Goal: Answer question/provide support: Share knowledge or assist other users

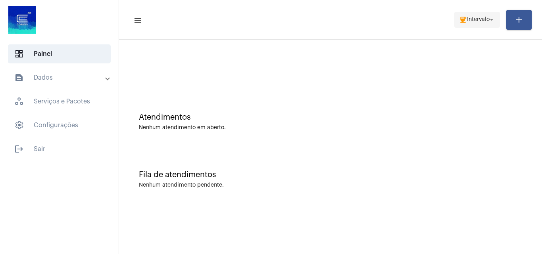
click at [481, 26] on span "coffee Intervalo arrow_drop_down" at bounding box center [477, 19] width 36 height 14
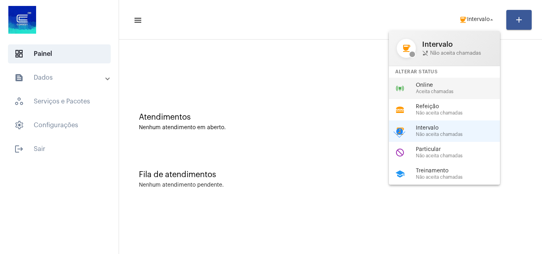
click at [465, 79] on div "online_prediction Online Aceita chamadas" at bounding box center [451, 88] width 124 height 21
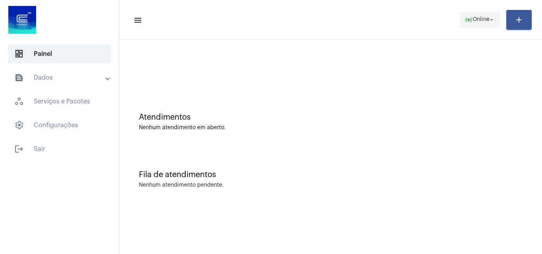
click at [486, 15] on span "online_prediction Online arrow_drop_down" at bounding box center [480, 19] width 31 height 14
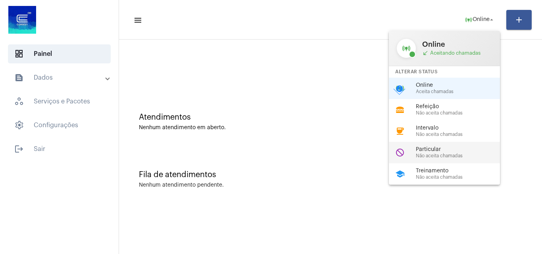
click at [484, 151] on span "Particular" at bounding box center [461, 150] width 90 height 6
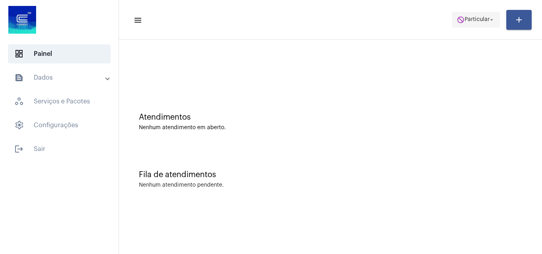
click at [480, 13] on span "do_not_disturb Particular arrow_drop_down" at bounding box center [476, 19] width 38 height 14
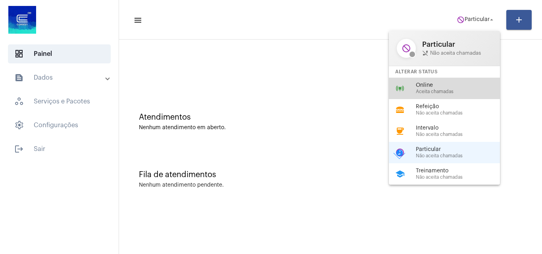
click at [434, 95] on div "online_prediction Online Aceita chamadas" at bounding box center [451, 88] width 124 height 21
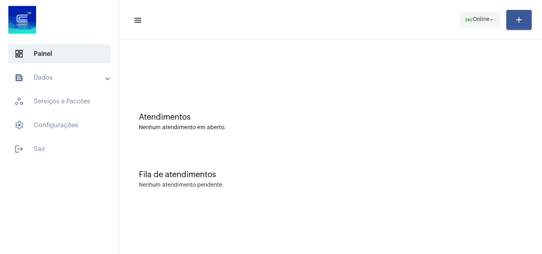
click at [465, 26] on span "online_prediction Online arrow_drop_down" at bounding box center [480, 19] width 31 height 14
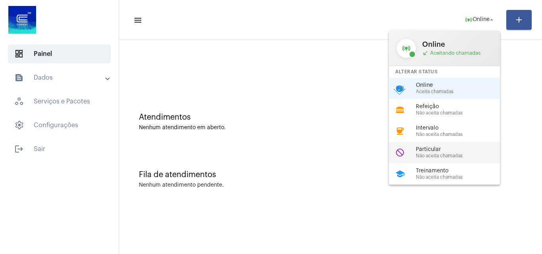
click at [449, 151] on span "Particular" at bounding box center [461, 150] width 90 height 6
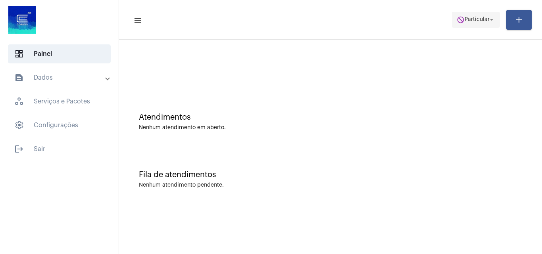
click at [452, 22] on button "do_not_disturb Particular arrow_drop_down" at bounding box center [476, 20] width 48 height 16
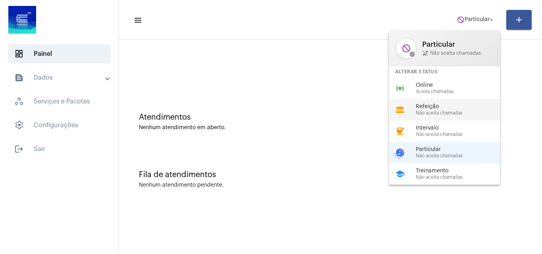
click at [434, 102] on div "lunch_dining Refeição Não aceita chamadas" at bounding box center [451, 109] width 124 height 21
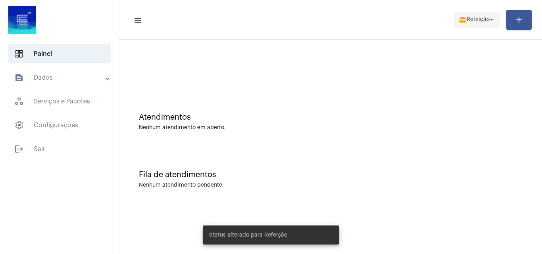
click at [477, 20] on span "Refeição" at bounding box center [478, 20] width 23 height 6
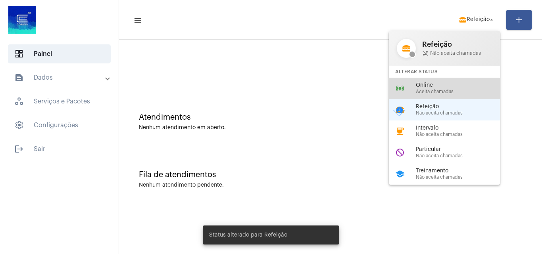
click at [466, 80] on div "online_prediction Online Aceita chamadas" at bounding box center [451, 88] width 124 height 21
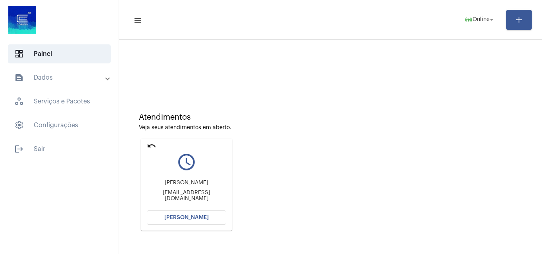
click at [186, 215] on span "[PERSON_NAME]" at bounding box center [186, 218] width 44 height 6
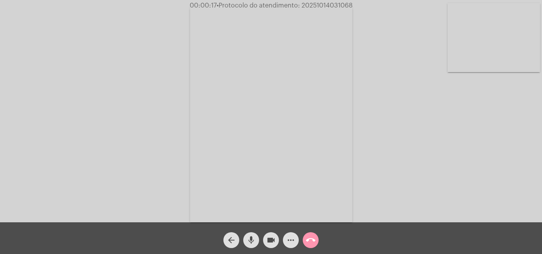
click at [253, 246] on span "mic" at bounding box center [251, 241] width 10 height 16
click at [269, 246] on span "videocam" at bounding box center [271, 241] width 10 height 16
click at [275, 231] on div "videocam_off" at bounding box center [271, 239] width 20 height 20
click at [257, 237] on button "mic_off" at bounding box center [251, 241] width 16 height 16
click at [230, 244] on mat-icon "arrow_back" at bounding box center [232, 241] width 10 height 10
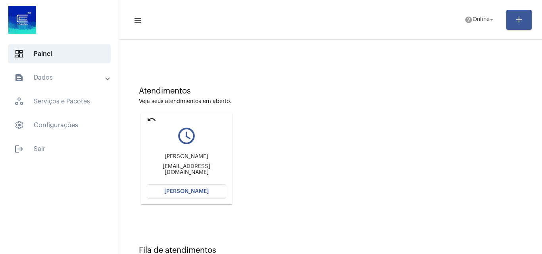
scroll to position [56, 0]
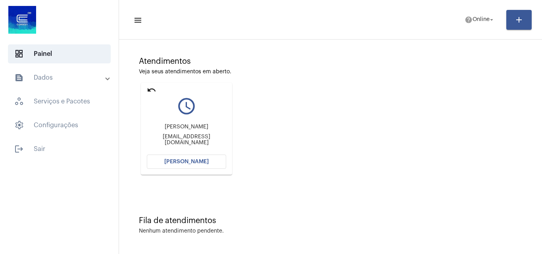
click at [154, 86] on mat-icon "undo" at bounding box center [152, 90] width 10 height 10
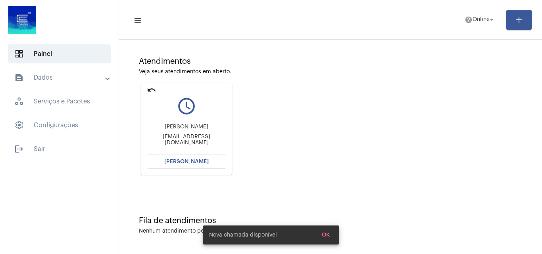
scroll to position [0, 0]
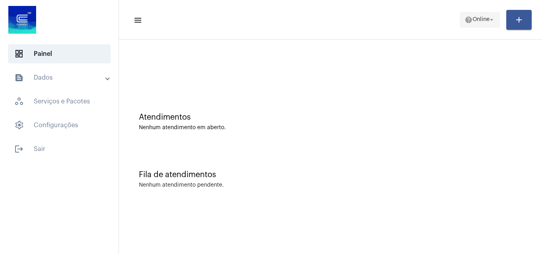
click at [472, 12] on button "help Online arrow_drop_down" at bounding box center [480, 20] width 40 height 16
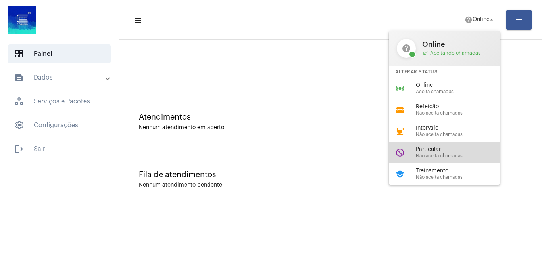
click at [442, 143] on div "do_not_disturb Particular Não aceita chamadas" at bounding box center [451, 152] width 124 height 21
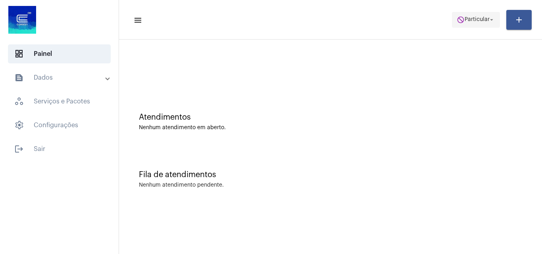
click at [488, 12] on button "do_not_disturb Particular arrow_drop_down" at bounding box center [476, 20] width 48 height 16
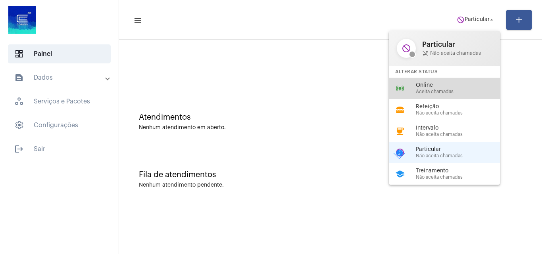
click at [433, 90] on span "Aceita chamadas" at bounding box center [461, 91] width 90 height 5
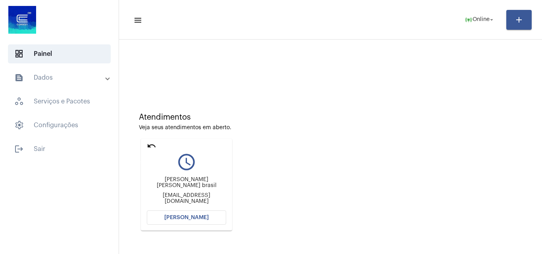
click at [148, 150] on mat-icon "undo" at bounding box center [152, 146] width 10 height 10
click at [193, 214] on button "[PERSON_NAME]" at bounding box center [186, 218] width 79 height 14
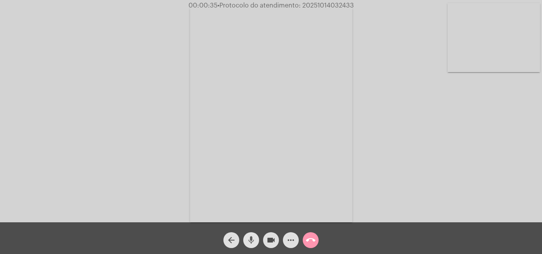
click at [256, 239] on button "mic" at bounding box center [251, 241] width 16 height 16
click at [272, 243] on mat-icon "videocam" at bounding box center [271, 241] width 10 height 10
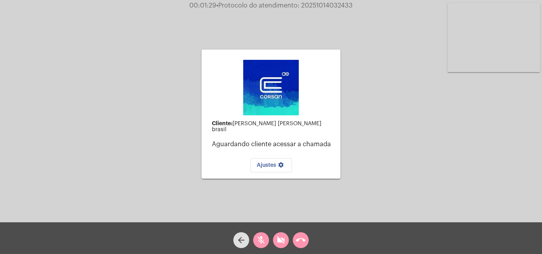
click at [263, 242] on mat-icon "mic_off" at bounding box center [261, 241] width 10 height 10
click at [275, 243] on button "videocam_off" at bounding box center [281, 241] width 16 height 16
click at [302, 244] on mat-icon "call_end" at bounding box center [301, 241] width 10 height 10
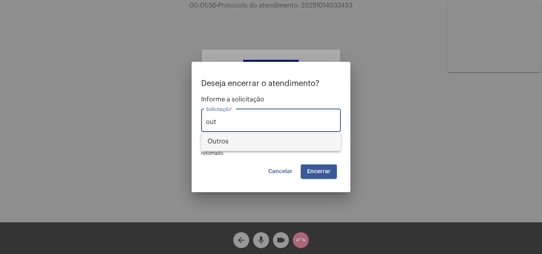
click at [261, 140] on span "Outros" at bounding box center [271, 141] width 127 height 19
type input "Outros"
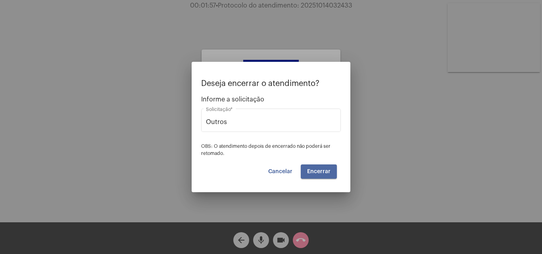
click at [318, 175] on button "Encerrar" at bounding box center [319, 172] width 36 height 14
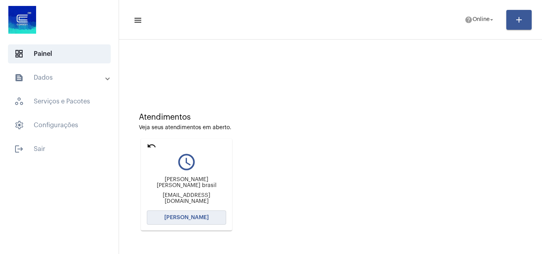
click at [186, 220] on span "[PERSON_NAME]" at bounding box center [186, 218] width 44 height 6
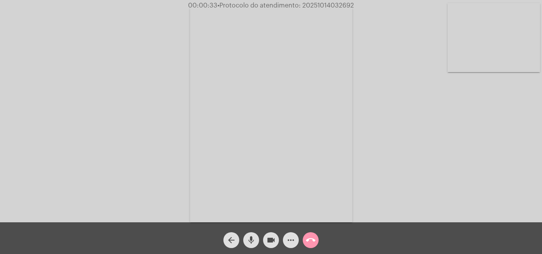
click at [254, 242] on mat-icon "mic" at bounding box center [251, 241] width 10 height 10
click at [272, 246] on span "videocam" at bounding box center [271, 241] width 10 height 16
click at [145, 102] on div "Acessando Câmera e Microfone..." at bounding box center [271, 113] width 540 height 223
click at [160, 77] on div "Acessando Câmera e Microfone..." at bounding box center [271, 113] width 540 height 223
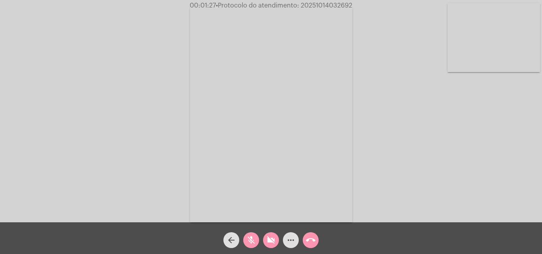
click at [246, 238] on mat-icon "mic_off" at bounding box center [251, 241] width 10 height 10
click at [267, 244] on mat-icon "videocam_off" at bounding box center [271, 241] width 10 height 10
click at [254, 240] on mat-icon "mic" at bounding box center [251, 241] width 10 height 10
click at [264, 243] on button "videocam" at bounding box center [271, 241] width 16 height 16
click at [317, 244] on button "call_end" at bounding box center [311, 241] width 16 height 16
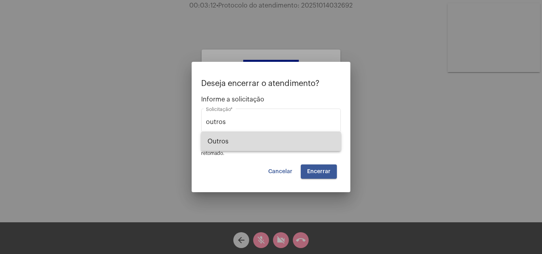
click at [295, 149] on span "Outros" at bounding box center [271, 141] width 127 height 19
type input "Outros"
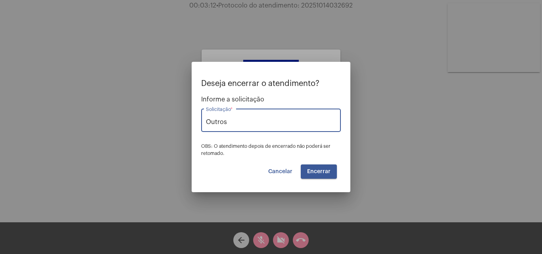
click at [325, 181] on mat-dialog-container "Deseja encerrar o atendimento? Informe a solicitação Outros Solicitação * OBS: …" at bounding box center [271, 127] width 159 height 131
click at [323, 179] on mat-dialog-container "Deseja encerrar o atendimento? Informe a solicitação Outros Solicitação * OBS: …" at bounding box center [271, 127] width 159 height 131
click at [323, 177] on button "Encerrar" at bounding box center [319, 172] width 36 height 14
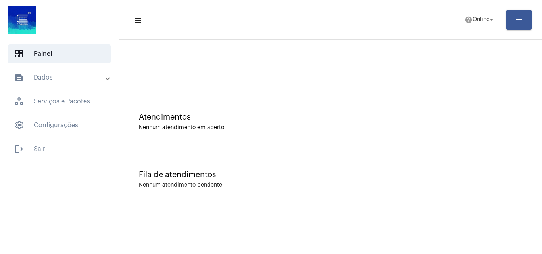
click at [258, 128] on div "Nenhum atendimento em aberto." at bounding box center [330, 128] width 383 height 6
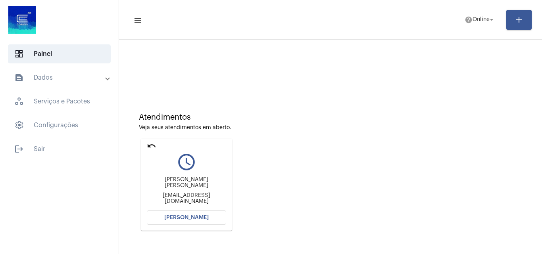
click at [189, 216] on span "[PERSON_NAME]" at bounding box center [186, 218] width 44 height 6
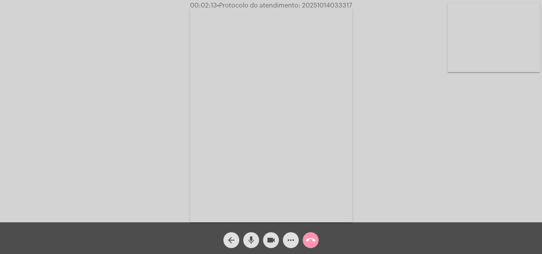
click at [287, 240] on mat-icon "more_horiz" at bounding box center [291, 241] width 10 height 10
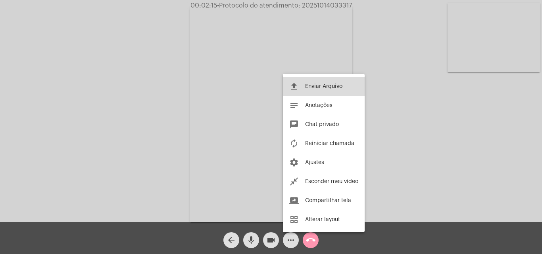
click at [296, 95] on button "file_upload Enviar Arquivo" at bounding box center [324, 86] width 82 height 19
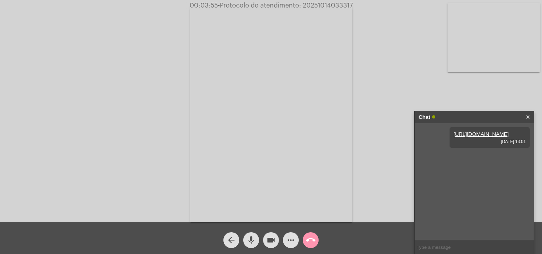
click at [254, 242] on mat-icon "mic" at bounding box center [251, 241] width 10 height 10
click at [264, 244] on button "videocam" at bounding box center [271, 241] width 16 height 16
click at [313, 238] on mat-icon "call_end" at bounding box center [311, 241] width 10 height 10
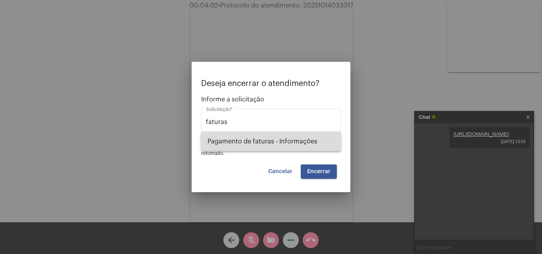
click at [279, 146] on span "Pagamento de faturas - Informações" at bounding box center [271, 141] width 127 height 19
type input "Pagamento de faturas - Informações"
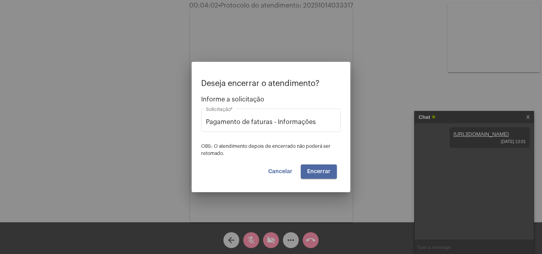
click at [309, 169] on span "Encerrar" at bounding box center [318, 172] width 23 height 6
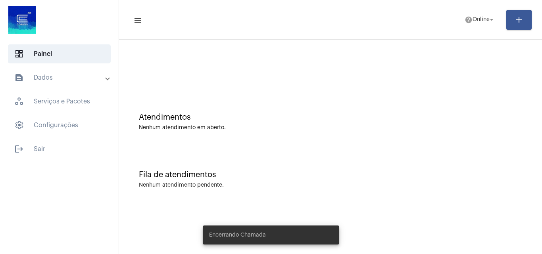
drag, startPoint x: 89, startPoint y: 70, endPoint x: 79, endPoint y: 69, distance: 9.7
click at [80, 65] on mat-list "dashboard Painel text_snippet_outlined Dados history_outlined Histórico schedul…" at bounding box center [59, 99] width 119 height 117
click at [81, 82] on mat-panel-title "text_snippet_outlined Dados" at bounding box center [60, 78] width 92 height 10
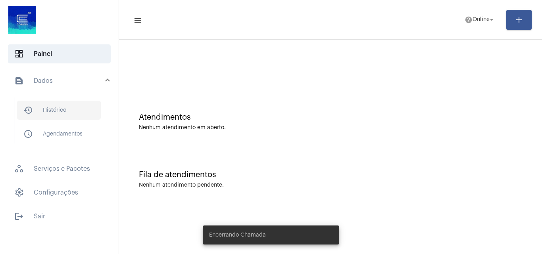
click at [67, 106] on span "history_outlined Histórico" at bounding box center [59, 110] width 84 height 19
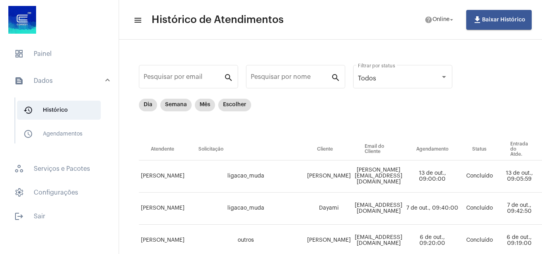
click at [149, 96] on div "Pesquisar por email search" at bounding box center [188, 81] width 99 height 32
click at [149, 101] on mat-chip "Dia" at bounding box center [148, 105] width 18 height 13
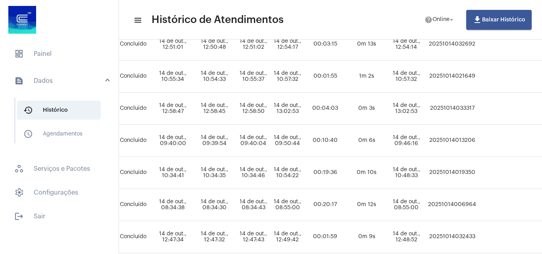
scroll to position [132, 437]
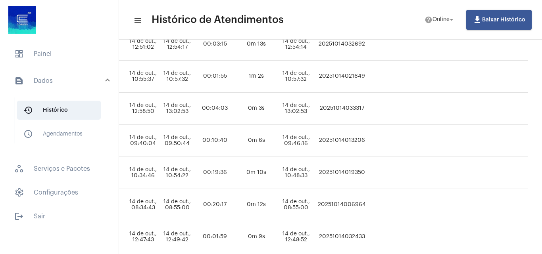
click at [368, 109] on td "20251014033317" at bounding box center [342, 109] width 52 height 32
click at [353, 107] on td "20251014033317" at bounding box center [342, 109] width 52 height 32
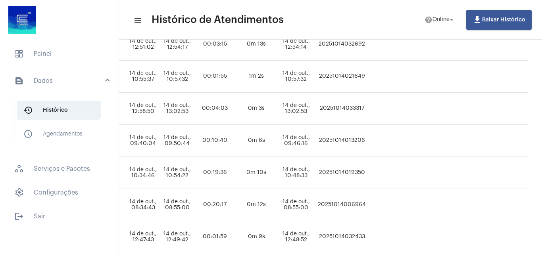
copy td "20251014033317"
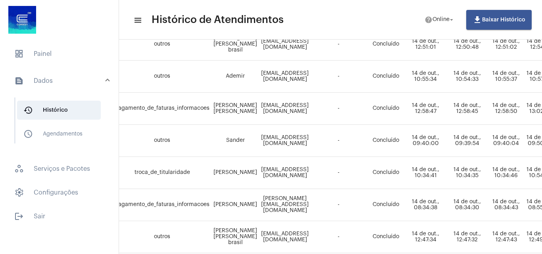
scroll to position [132, 61]
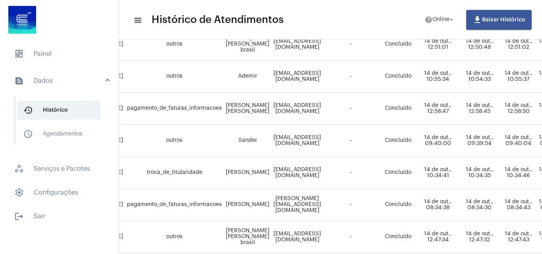
drag, startPoint x: 234, startPoint y: 169, endPoint x: 245, endPoint y: 167, distance: 11.2
click at [245, 167] on td "[PERSON_NAME]" at bounding box center [248, 173] width 48 height 32
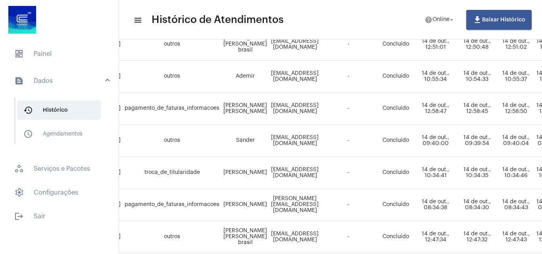
scroll to position [132, 36]
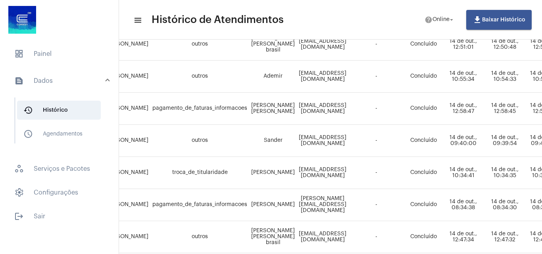
click at [250, 185] on td "[PERSON_NAME]" at bounding box center [273, 173] width 48 height 32
click at [78, 47] on span "dashboard Painel" at bounding box center [59, 53] width 103 height 19
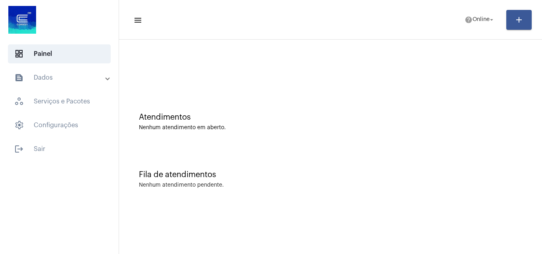
click at [84, 71] on mat-expansion-panel-header "text_snippet_outlined Dados" at bounding box center [62, 77] width 114 height 19
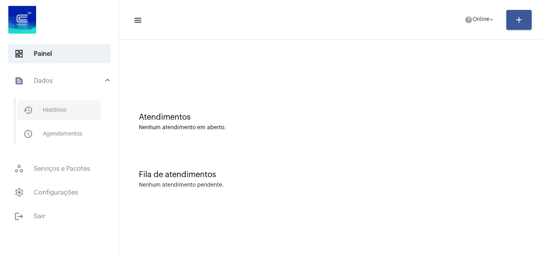
click at [64, 109] on span "history_outlined Histórico" at bounding box center [59, 110] width 84 height 19
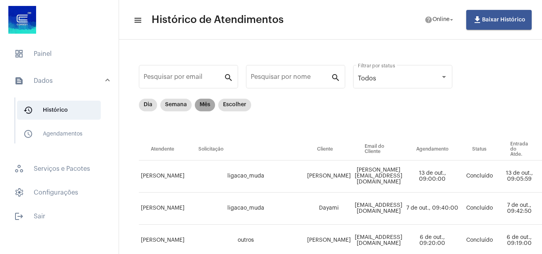
click at [204, 110] on mat-chip "Mês" at bounding box center [205, 105] width 20 height 13
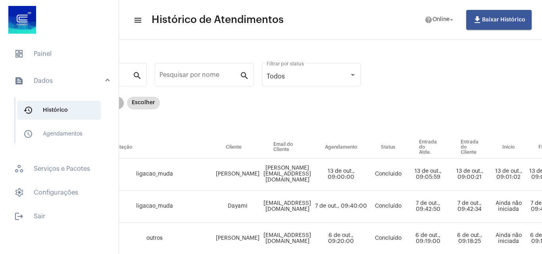
scroll to position [0, 91]
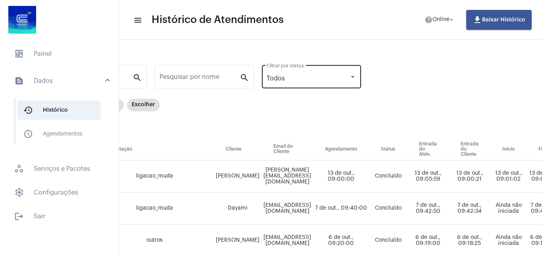
click at [353, 83] on div "Todos Filtrar por status" at bounding box center [312, 75] width 90 height 25
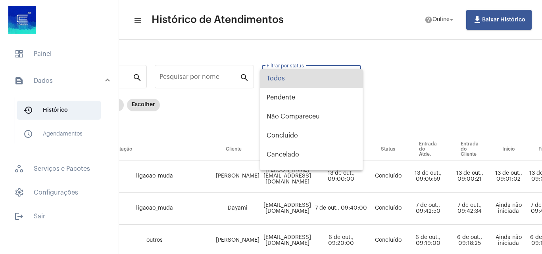
click at [189, 122] on div at bounding box center [271, 127] width 542 height 254
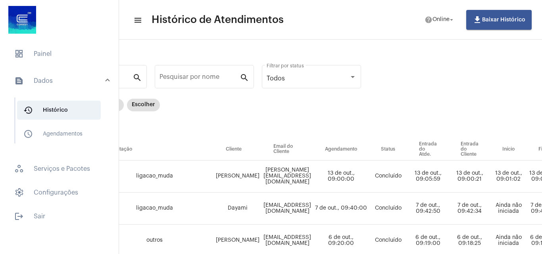
drag, startPoint x: 118, startPoint y: 154, endPoint x: 146, endPoint y: 149, distance: 28.2
click at [135, 150] on mat-sidenav-container "dashboard Painel text_snippet_outlined Dados history_outlined Histórico schedul…" at bounding box center [271, 127] width 542 height 254
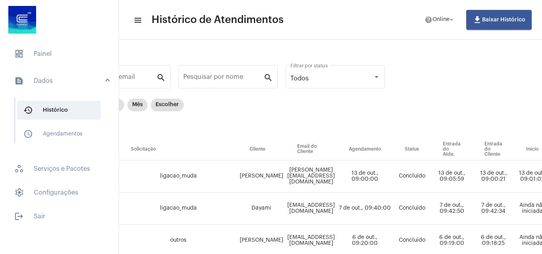
drag, startPoint x: 189, startPoint y: 142, endPoint x: 270, endPoint y: 162, distance: 83.0
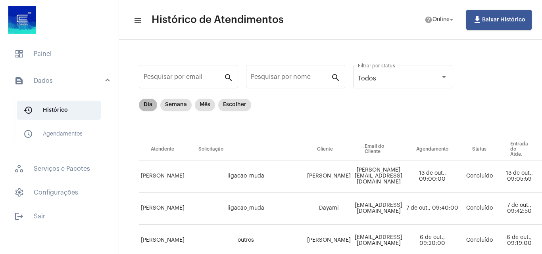
click at [142, 102] on mat-chip "Dia" at bounding box center [148, 105] width 18 height 13
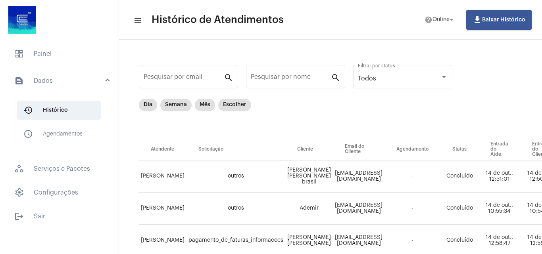
click at [38, 42] on mat-list "dashboard Painel text_snippet_outlined Dados history_outlined Histórico schedul…" at bounding box center [59, 133] width 119 height 185
click at [38, 45] on span "dashboard Painel" at bounding box center [59, 53] width 103 height 19
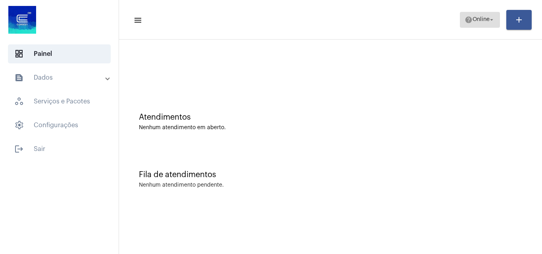
click at [482, 25] on span "help Online arrow_drop_down" at bounding box center [480, 19] width 31 height 14
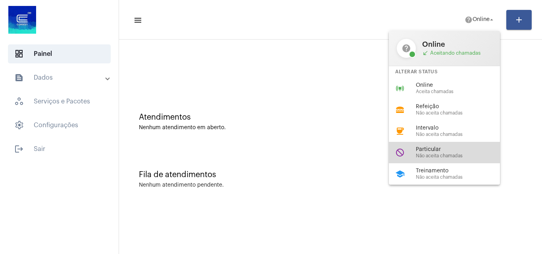
click at [421, 147] on span "Particular" at bounding box center [461, 150] width 90 height 6
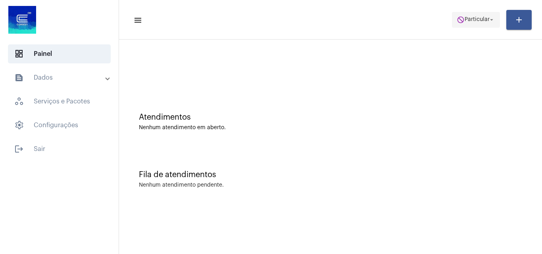
click at [476, 15] on span "do_not_disturb Particular arrow_drop_down" at bounding box center [476, 19] width 38 height 14
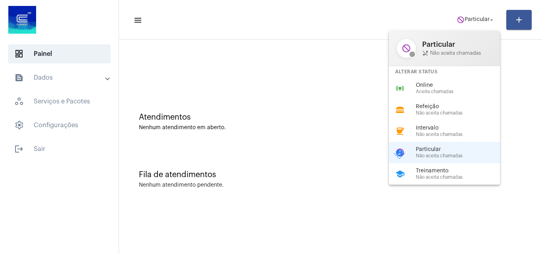
click at [441, 77] on div "Alterar Status" at bounding box center [444, 72] width 111 height 12
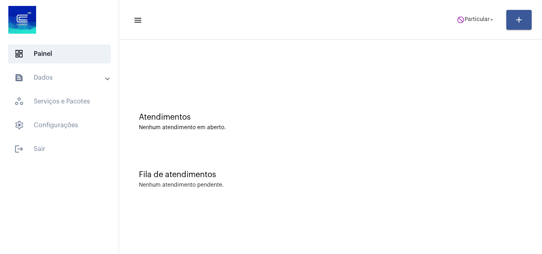
click at [441, 82] on div at bounding box center [330, 67] width 415 height 46
click at [467, 12] on button "do_not_disturb Particular arrow_drop_down" at bounding box center [476, 20] width 48 height 16
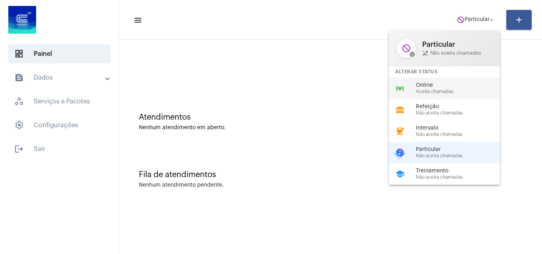
click at [458, 84] on span "Online" at bounding box center [461, 86] width 90 height 6
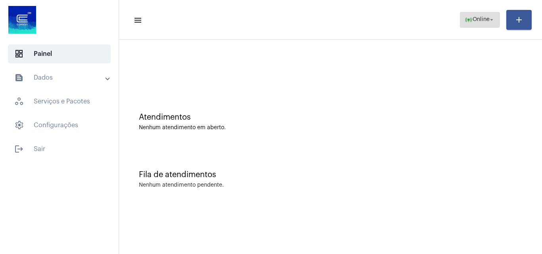
click at [473, 18] on span "Online" at bounding box center [481, 20] width 17 height 6
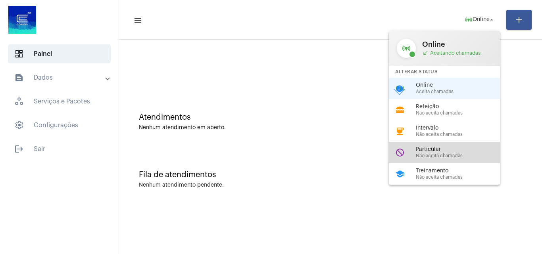
click at [452, 144] on div "do_not_disturb Particular Não aceita chamadas" at bounding box center [451, 152] width 124 height 21
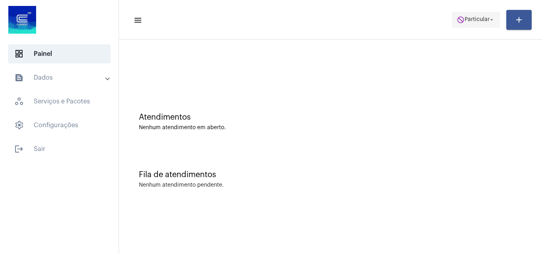
drag, startPoint x: 488, startPoint y: 29, endPoint x: 496, endPoint y: 18, distance: 14.2
click at [492, 24] on mat-toolbar-row "menu do_not_disturb Particular arrow_drop_down add" at bounding box center [330, 19] width 423 height 25
click at [496, 15] on button "do_not_disturb Particular arrow_drop_down" at bounding box center [476, 20] width 48 height 16
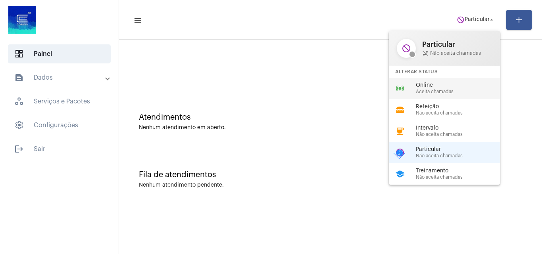
click at [431, 83] on span "Online" at bounding box center [461, 86] width 90 height 6
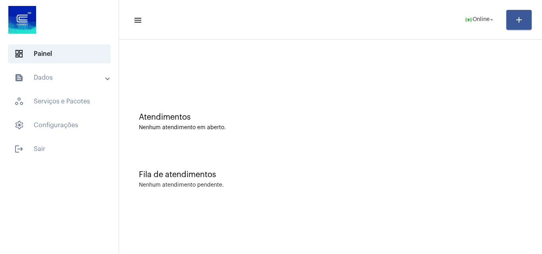
click at [46, 88] on mat-accordion "text_snippet_outlined Dados history_outlined Histórico schedule_outlined Agenda…" at bounding box center [59, 101] width 119 height 67
click at [56, 85] on mat-expansion-panel-header "text_snippet_outlined Dados" at bounding box center [62, 77] width 114 height 19
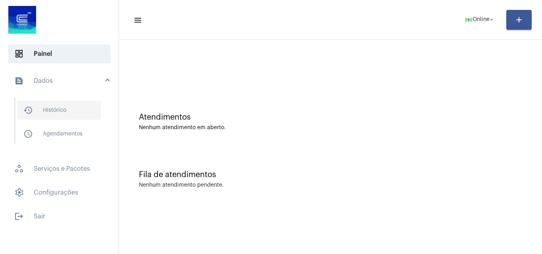
click at [64, 106] on span "history_outlined Histórico" at bounding box center [59, 110] width 84 height 19
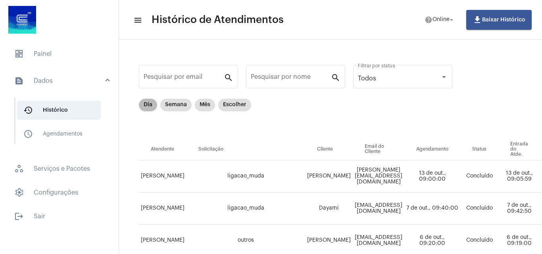
click at [153, 102] on mat-chip "Dia" at bounding box center [148, 105] width 18 height 13
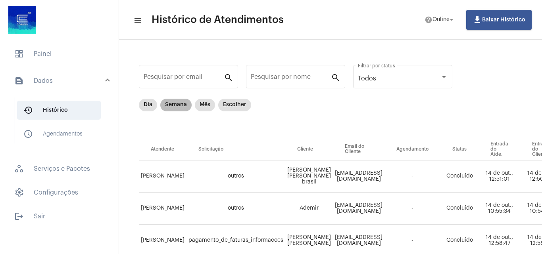
click at [177, 102] on mat-chip "Semana" at bounding box center [175, 105] width 31 height 13
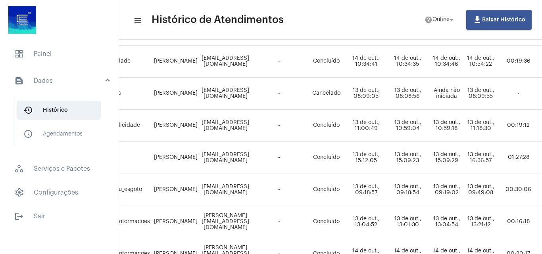
scroll to position [436, 136]
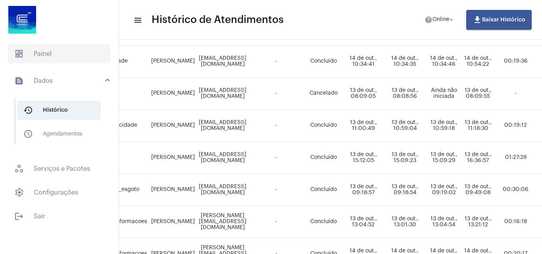
click at [26, 49] on span "dashboard Painel" at bounding box center [59, 53] width 103 height 19
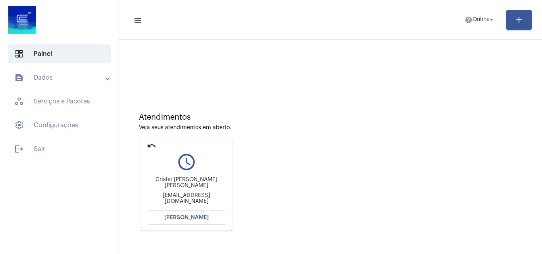
click at [175, 215] on button "[PERSON_NAME]" at bounding box center [186, 218] width 79 height 14
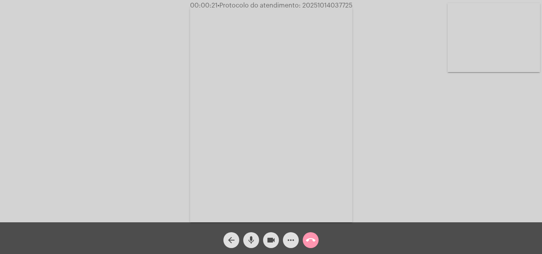
click at [296, 238] on button "more_horiz" at bounding box center [291, 241] width 16 height 16
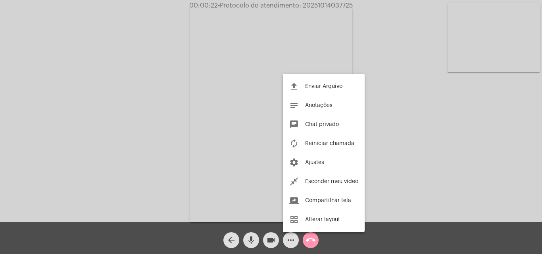
click at [365, 15] on div at bounding box center [271, 127] width 542 height 254
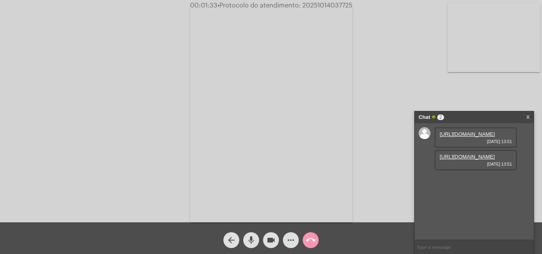
click at [479, 148] on div "[URL][DOMAIN_NAME] [DATE] 13:51" at bounding box center [475, 137] width 83 height 21
click at [477, 137] on link "[URL][DOMAIN_NAME]" at bounding box center [467, 134] width 55 height 6
click at [463, 160] on link "[URL][DOMAIN_NAME]" at bounding box center [467, 157] width 55 height 6
click at [467, 183] on link "[URL][DOMAIN_NAME]" at bounding box center [467, 180] width 55 height 6
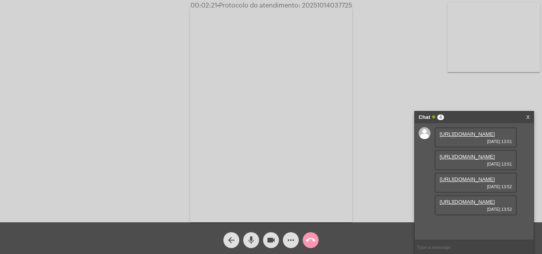
scroll to position [47, 0]
click at [470, 205] on link "[URL][DOMAIN_NAME]" at bounding box center [467, 202] width 55 height 6
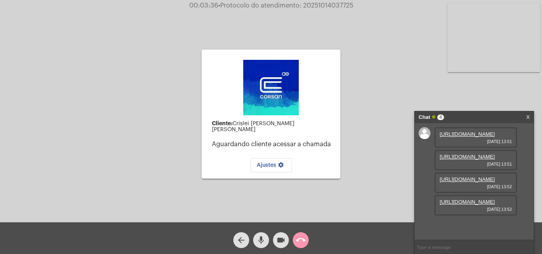
click at [406, 103] on div "Cliente: Crislei [PERSON_NAME] [PERSON_NAME] Aguardando cliente acessar a chama…" at bounding box center [271, 113] width 540 height 223
click at [295, 244] on button "call_end" at bounding box center [301, 241] width 16 height 16
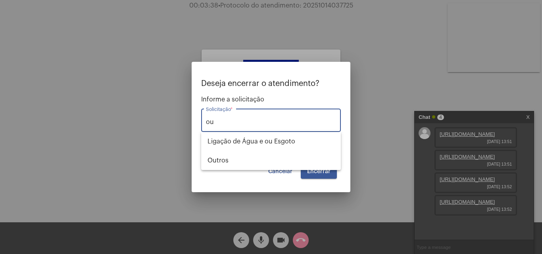
type input "o"
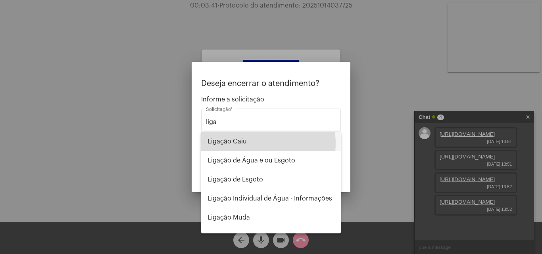
click at [260, 144] on span "Ligação Caiu" at bounding box center [271, 141] width 127 height 19
type input "Ligação Caiu"
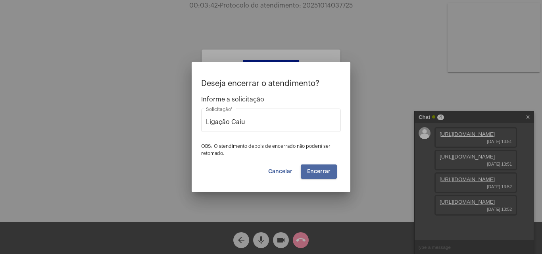
click at [311, 171] on span "Encerrar" at bounding box center [318, 172] width 23 height 6
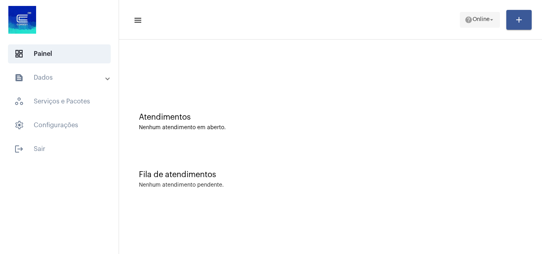
click at [475, 18] on span "Online" at bounding box center [481, 20] width 17 height 6
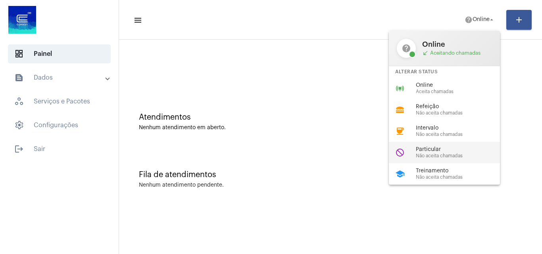
click at [438, 153] on div "Particular Não aceita chamadas" at bounding box center [461, 153] width 90 height 12
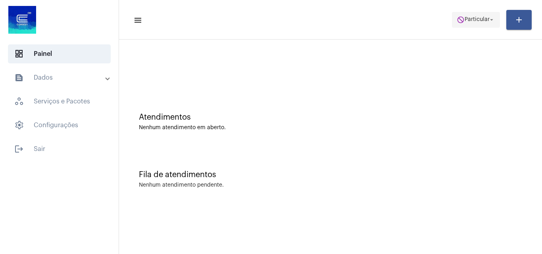
drag, startPoint x: 476, startPoint y: 10, endPoint x: 481, endPoint y: 15, distance: 8.1
click at [477, 11] on mat-toolbar-row "menu do_not_disturb Particular arrow_drop_down add" at bounding box center [330, 19] width 423 height 25
click at [485, 20] on span "Particular" at bounding box center [477, 20] width 25 height 6
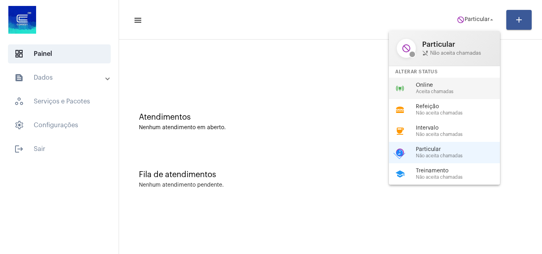
click at [468, 89] on span "Aceita chamadas" at bounding box center [461, 91] width 90 height 5
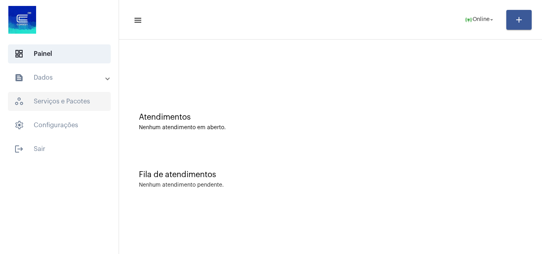
click at [88, 96] on span "workspaces_outlined Serviços e Pacotes" at bounding box center [59, 101] width 103 height 19
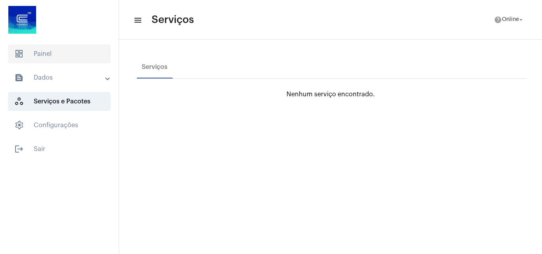
click at [69, 57] on span "dashboard Painel" at bounding box center [59, 53] width 103 height 19
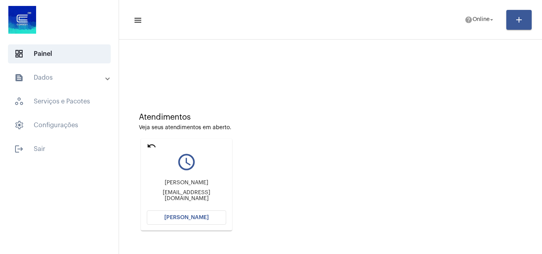
click at [204, 221] on button "[PERSON_NAME]" at bounding box center [186, 218] width 79 height 14
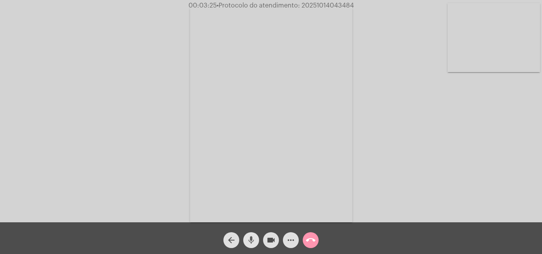
click at [257, 240] on button "mic" at bounding box center [251, 241] width 16 height 16
click at [267, 243] on mat-icon "videocam" at bounding box center [271, 241] width 10 height 10
click at [277, 237] on button "videocam_off" at bounding box center [271, 241] width 16 height 16
click at [249, 244] on mat-icon "mic_off" at bounding box center [251, 241] width 10 height 10
click at [271, 234] on span "videocam" at bounding box center [271, 241] width 10 height 16
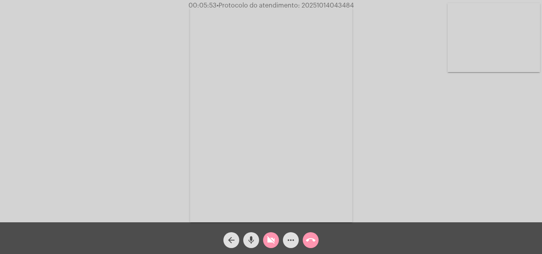
click at [252, 241] on mat-icon "mic" at bounding box center [251, 241] width 10 height 10
click at [259, 240] on div "mic_off" at bounding box center [251, 239] width 20 height 20
click at [267, 242] on mat-icon "videocam_off" at bounding box center [271, 241] width 10 height 10
click at [254, 237] on mat-icon "mic" at bounding box center [251, 241] width 10 height 10
click at [269, 240] on mat-icon "videocam" at bounding box center [271, 241] width 10 height 10
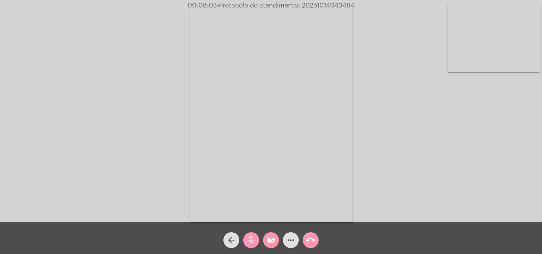
click at [260, 241] on div "mic_off" at bounding box center [251, 239] width 20 height 20
click at [266, 242] on button "videocam_off" at bounding box center [271, 241] width 16 height 16
click at [257, 246] on button "mic" at bounding box center [251, 241] width 16 height 16
click at [267, 245] on mat-icon "videocam" at bounding box center [271, 241] width 10 height 10
click at [306, 238] on button "call_end" at bounding box center [311, 241] width 16 height 16
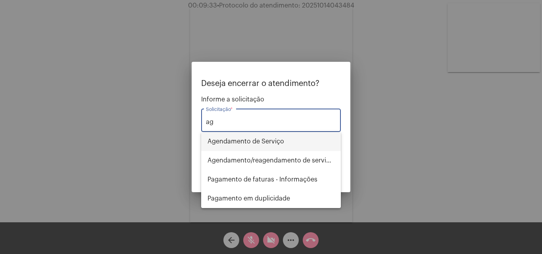
type input "a"
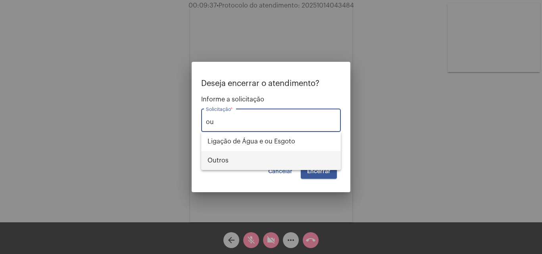
click at [233, 158] on span "Outros" at bounding box center [271, 160] width 127 height 19
type input "Outros"
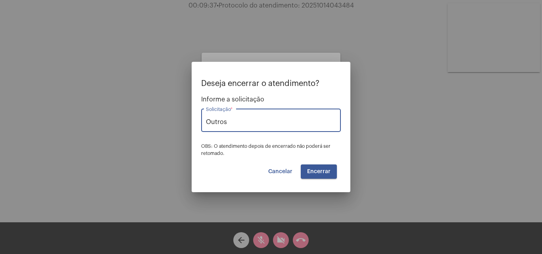
click at [322, 178] on button "Encerrar" at bounding box center [319, 172] width 36 height 14
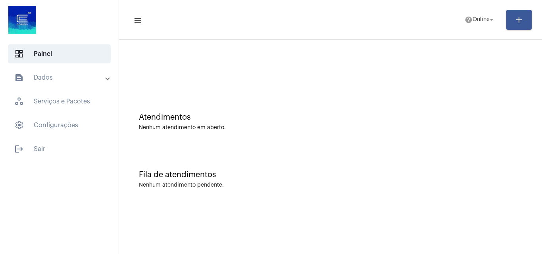
click at [65, 81] on mat-panel-title "text_snippet_outlined Dados" at bounding box center [60, 78] width 92 height 10
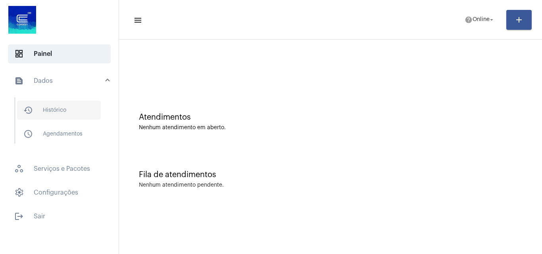
click at [90, 108] on span "history_outlined Histórico" at bounding box center [59, 110] width 84 height 19
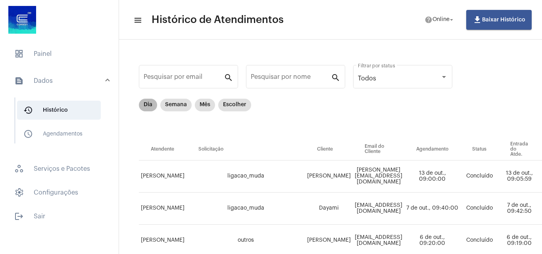
click at [139, 102] on mat-chip "Dia" at bounding box center [148, 105] width 18 height 13
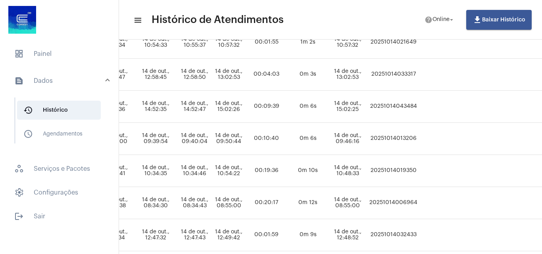
scroll to position [198, 400]
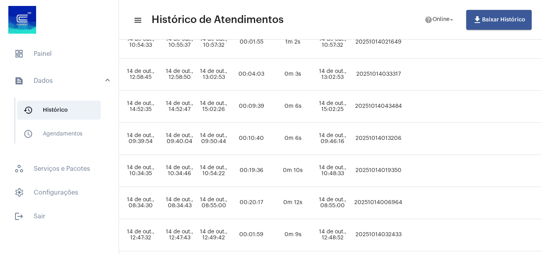
click at [395, 108] on td "20251014043484" at bounding box center [378, 107] width 52 height 32
copy td "20251014043484"
click at [31, 51] on span "dashboard Painel" at bounding box center [59, 53] width 103 height 19
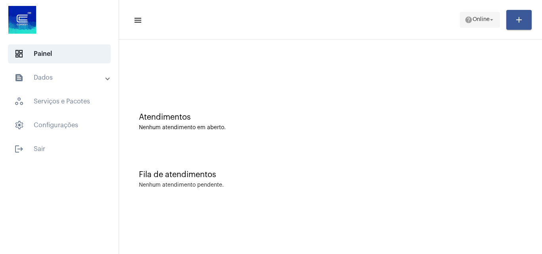
click at [480, 12] on button "help Online arrow_drop_down" at bounding box center [480, 20] width 40 height 16
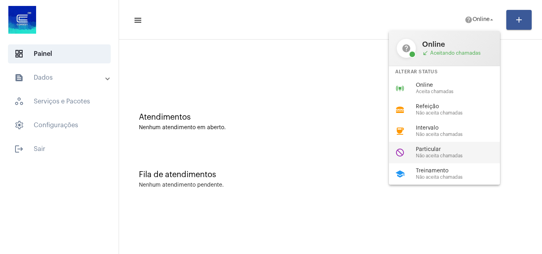
click at [449, 154] on span "Não aceita chamadas" at bounding box center [461, 156] width 90 height 5
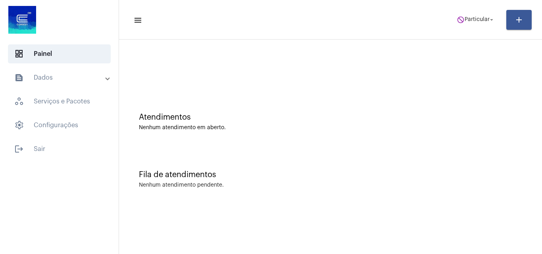
click at [463, 35] on mat-toolbar "menu do_not_disturb Particular arrow_drop_down add" at bounding box center [330, 20] width 423 height 40
click at [473, 27] on button "do_not_disturb Particular arrow_drop_down" at bounding box center [476, 20] width 48 height 16
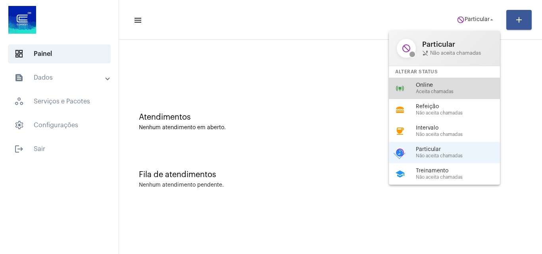
click at [474, 94] on span "Aceita chamadas" at bounding box center [461, 91] width 90 height 5
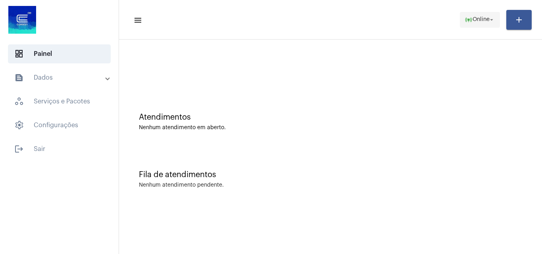
click at [465, 24] on span "online_prediction Online arrow_drop_down" at bounding box center [480, 19] width 31 height 14
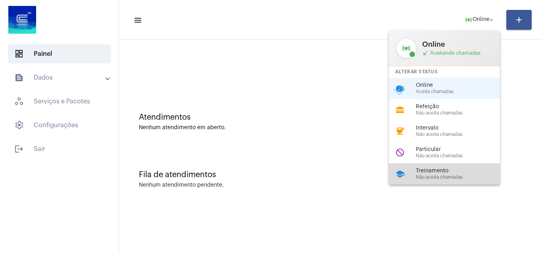
click at [465, 169] on span "Treinamento" at bounding box center [461, 171] width 90 height 6
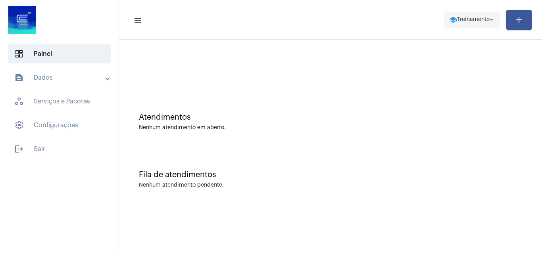
click at [457, 23] on span "school Treinamento arrow_drop_down" at bounding box center [472, 19] width 46 height 14
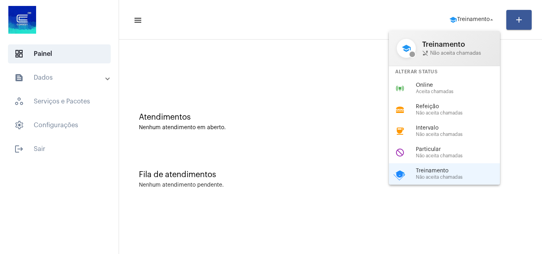
click at [469, 90] on span "Aceita chamadas" at bounding box center [461, 91] width 90 height 5
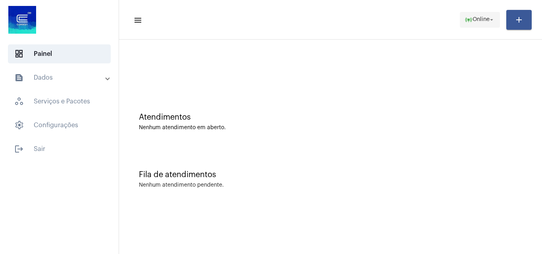
click at [474, 16] on span "online_prediction Online arrow_drop_down" at bounding box center [480, 19] width 31 height 14
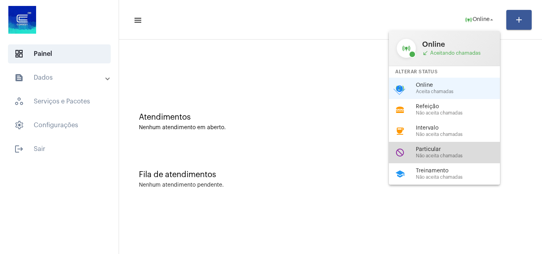
click at [415, 154] on div "do_not_disturb Particular Não aceita chamadas" at bounding box center [451, 152] width 124 height 21
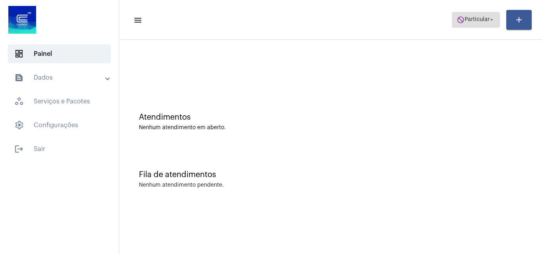
click at [480, 25] on span "do_not_disturb Particular arrow_drop_down" at bounding box center [476, 19] width 38 height 14
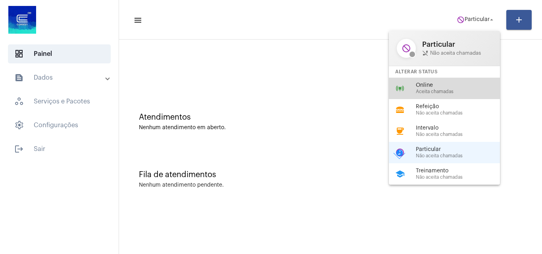
click at [454, 83] on span "Online" at bounding box center [461, 86] width 90 height 6
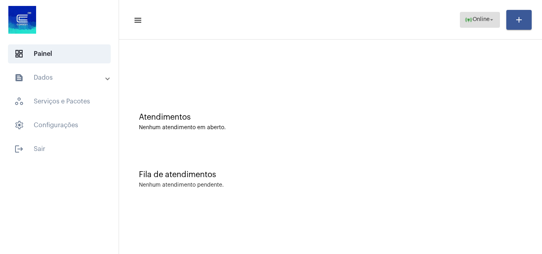
click at [478, 25] on span "online_prediction Online arrow_drop_down" at bounding box center [480, 19] width 31 height 14
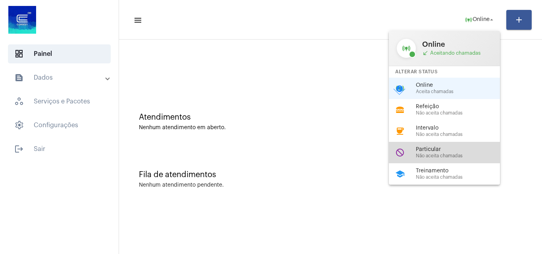
click at [443, 144] on div "do_not_disturb Particular Não aceita chamadas" at bounding box center [451, 152] width 124 height 21
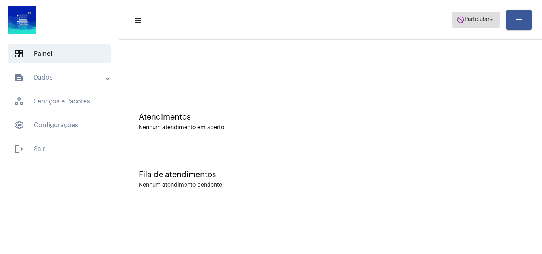
click at [473, 15] on span "do_not_disturb Particular arrow_drop_down" at bounding box center [476, 19] width 38 height 14
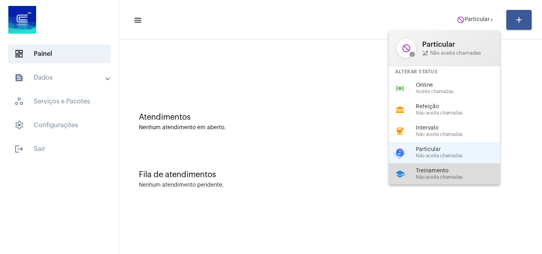
click at [460, 171] on span "Treinamento" at bounding box center [461, 171] width 90 height 6
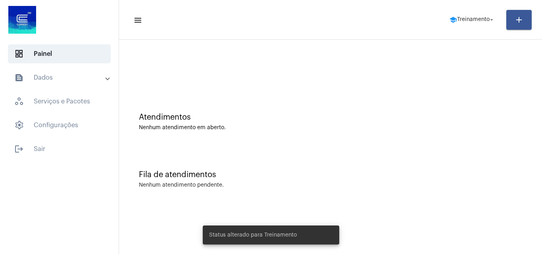
click at [498, 2] on mat-toolbar "menu school Treinamento arrow_drop_down add" at bounding box center [330, 20] width 423 height 40
click at [478, 25] on span "school Treinamento arrow_drop_down" at bounding box center [472, 19] width 46 height 14
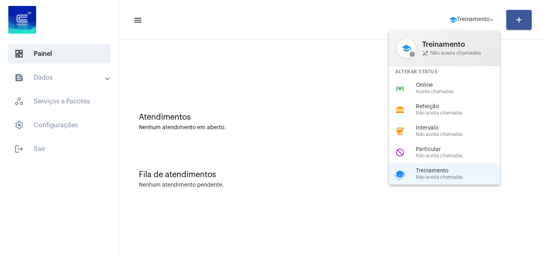
click at [324, 88] on div at bounding box center [271, 127] width 542 height 254
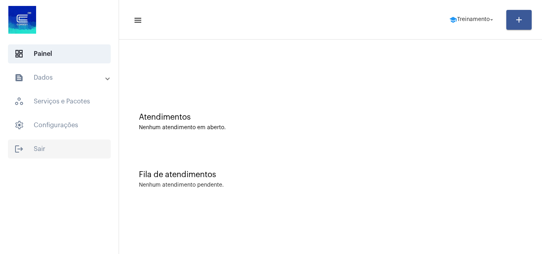
click at [47, 145] on span "logout Sair" at bounding box center [59, 149] width 103 height 19
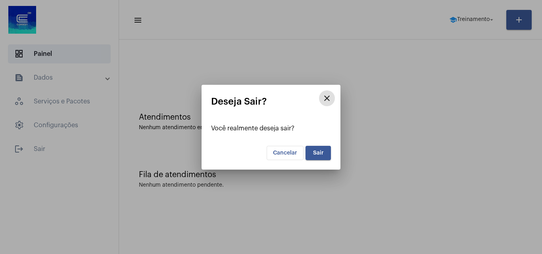
click at [313, 154] on span "Sair" at bounding box center [318, 153] width 11 height 6
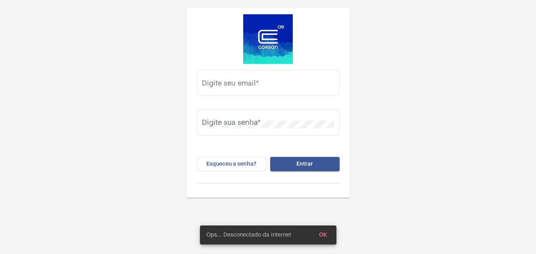
type input "[EMAIL_ADDRESS][PERSON_NAME][DOMAIN_NAME]"
